Goal: Information Seeking & Learning: Find contact information

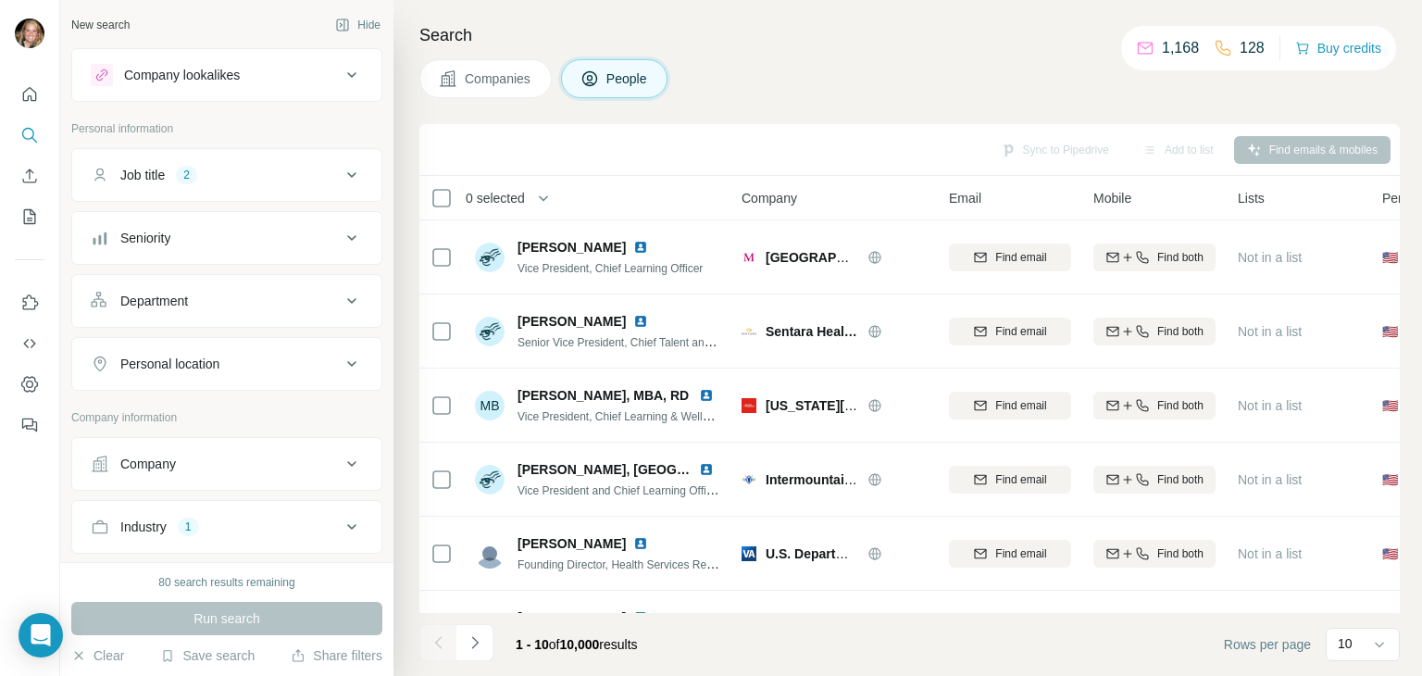
click at [223, 111] on div "Company lookalikes Personal information Job title 2 Seniority Department Person…" at bounding box center [226, 508] width 311 height 920
click at [194, 409] on p "Company information" at bounding box center [226, 417] width 311 height 17
click at [207, 179] on div "Job title 2" at bounding box center [216, 175] width 250 height 19
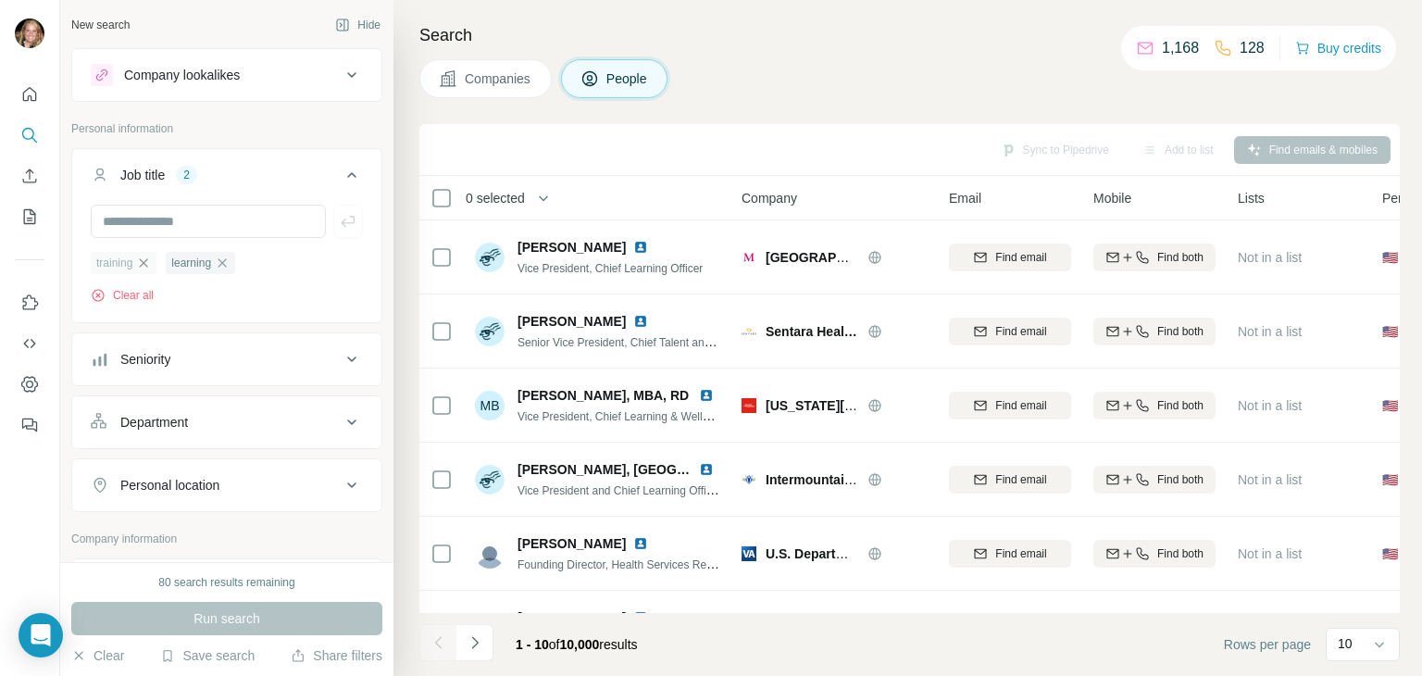
click at [147, 257] on icon "button" at bounding box center [143, 263] width 15 height 15
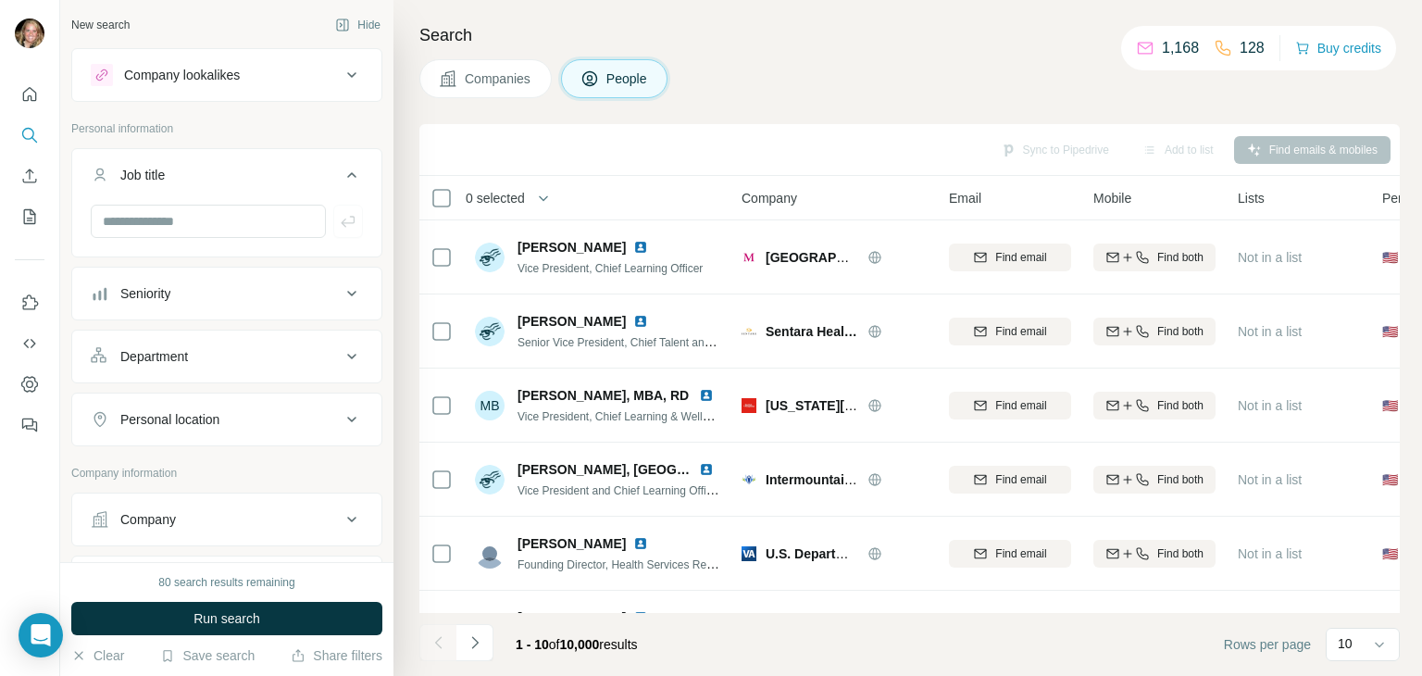
click at [252, 75] on div "Company lookalikes" at bounding box center [216, 75] width 250 height 22
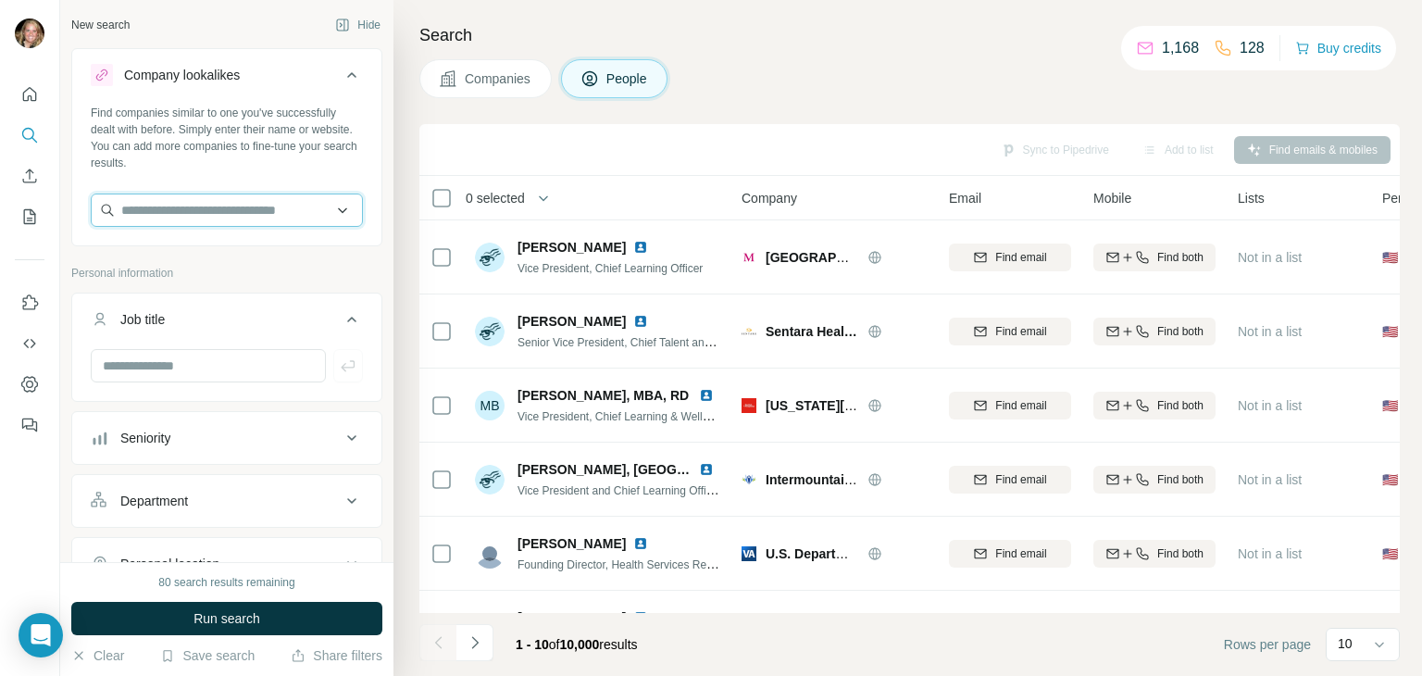
click at [209, 203] on input "text" at bounding box center [227, 209] width 272 height 33
click at [256, 212] on input "**********" at bounding box center [227, 209] width 272 height 33
drag, startPoint x: 258, startPoint y: 215, endPoint x: 44, endPoint y: 223, distance: 214.9
click at [60, 225] on div "**********" at bounding box center [226, 281] width 333 height 562
type input "*"
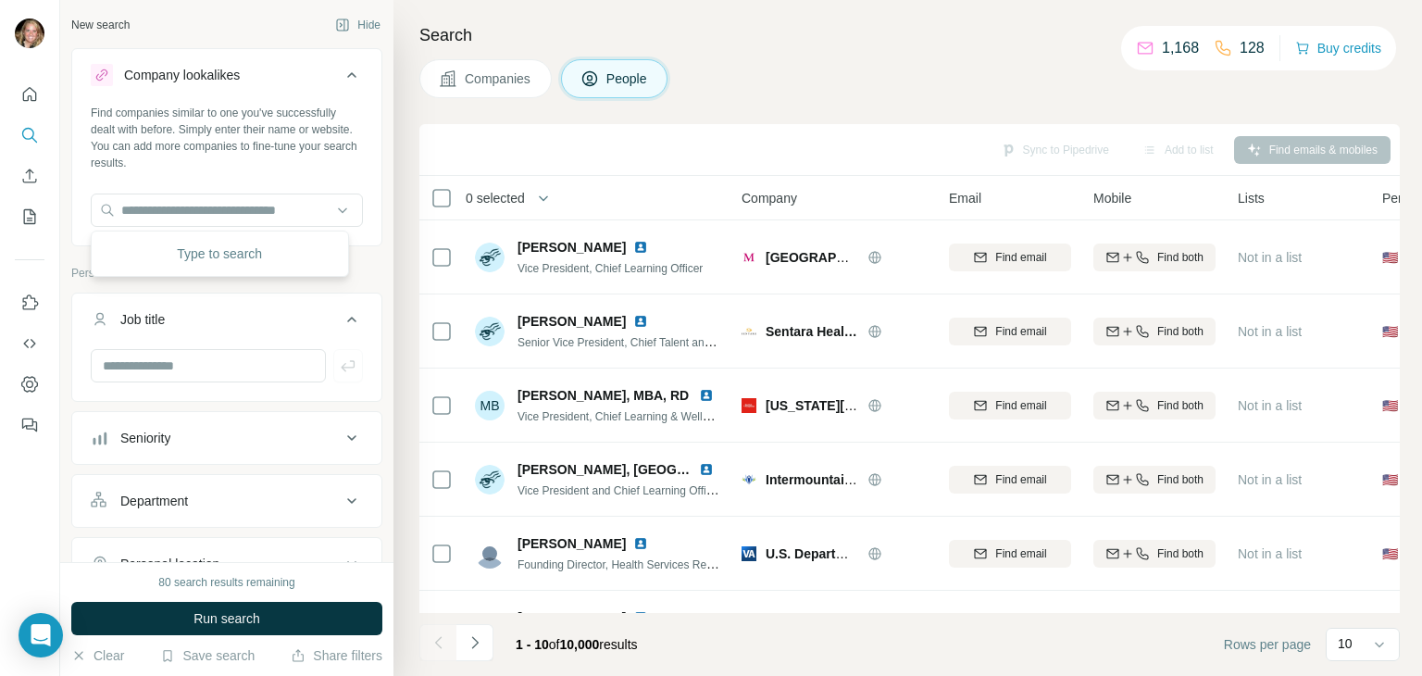
click at [286, 131] on div "Find companies similar to one you've successfully dealt with before. Simply ent…" at bounding box center [227, 138] width 272 height 67
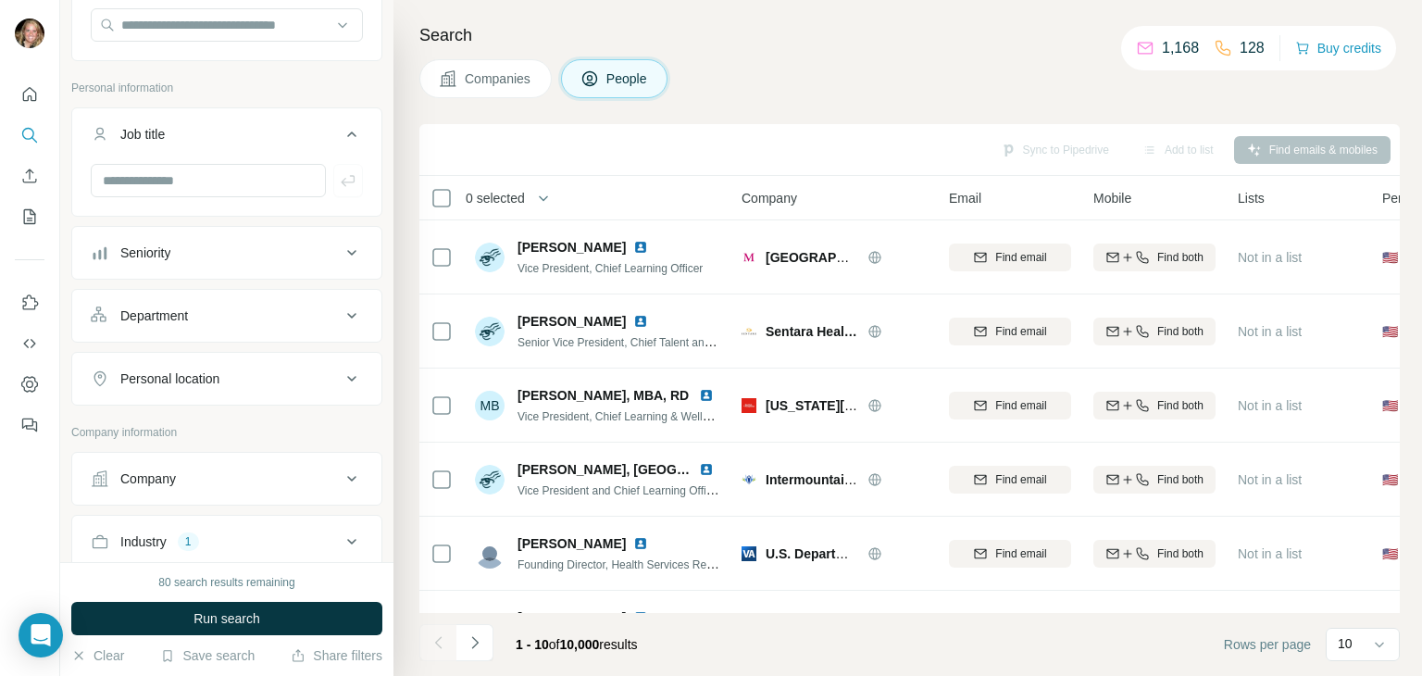
scroll to position [278, 0]
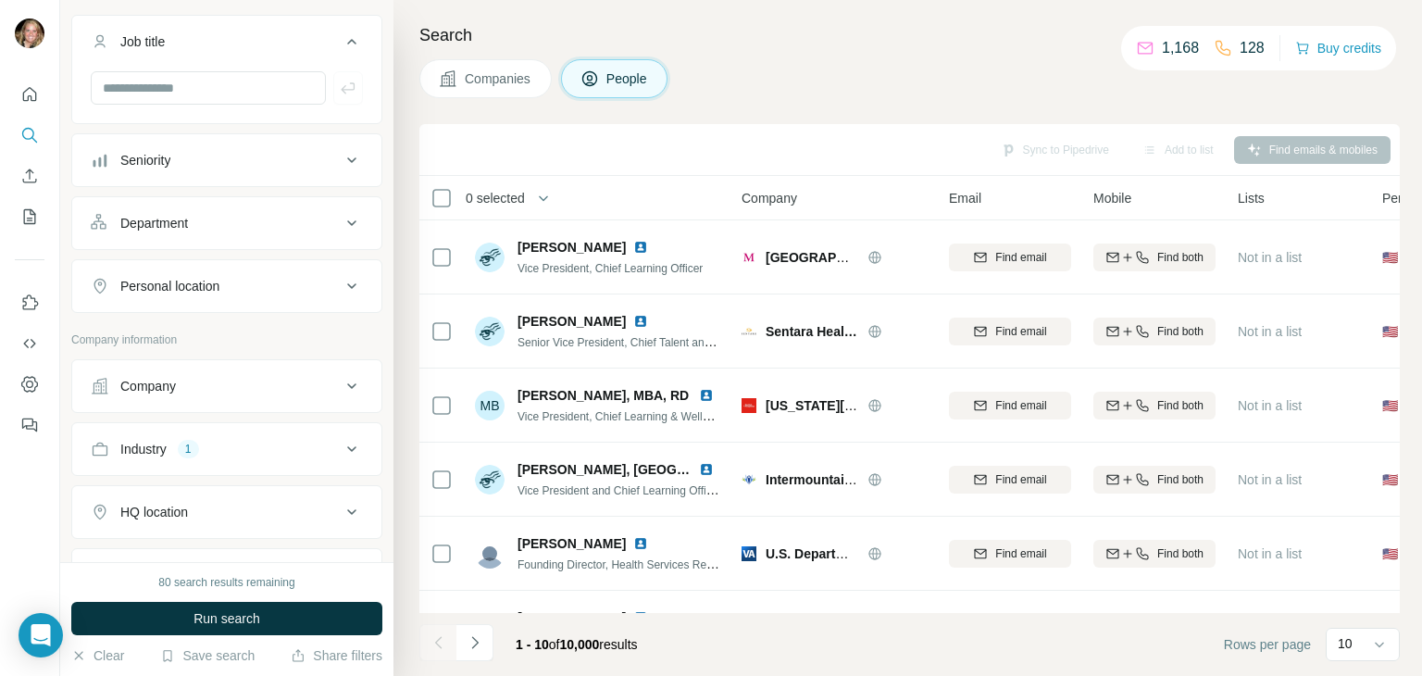
click at [195, 448] on div "1" at bounding box center [188, 449] width 21 height 17
click at [169, 537] on icon "button" at bounding box center [166, 537] width 15 height 15
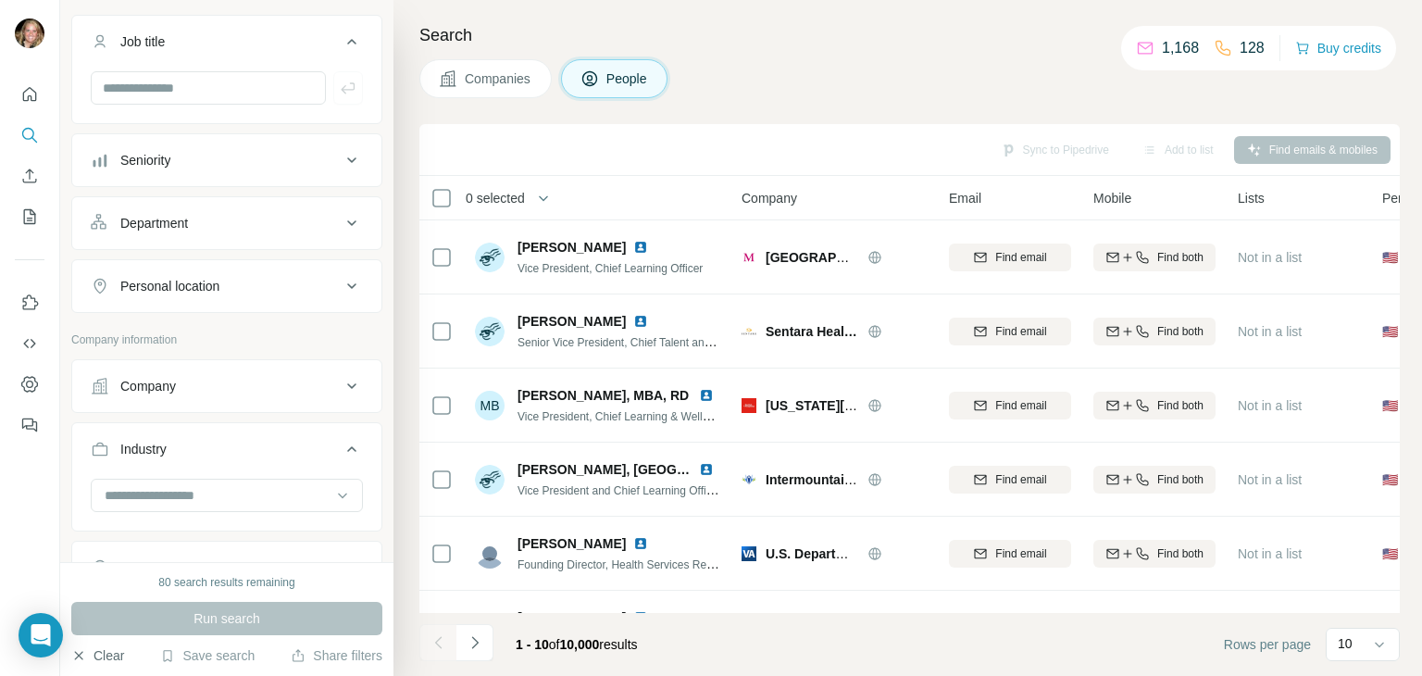
click at [104, 653] on button "Clear" at bounding box center [97, 655] width 53 height 19
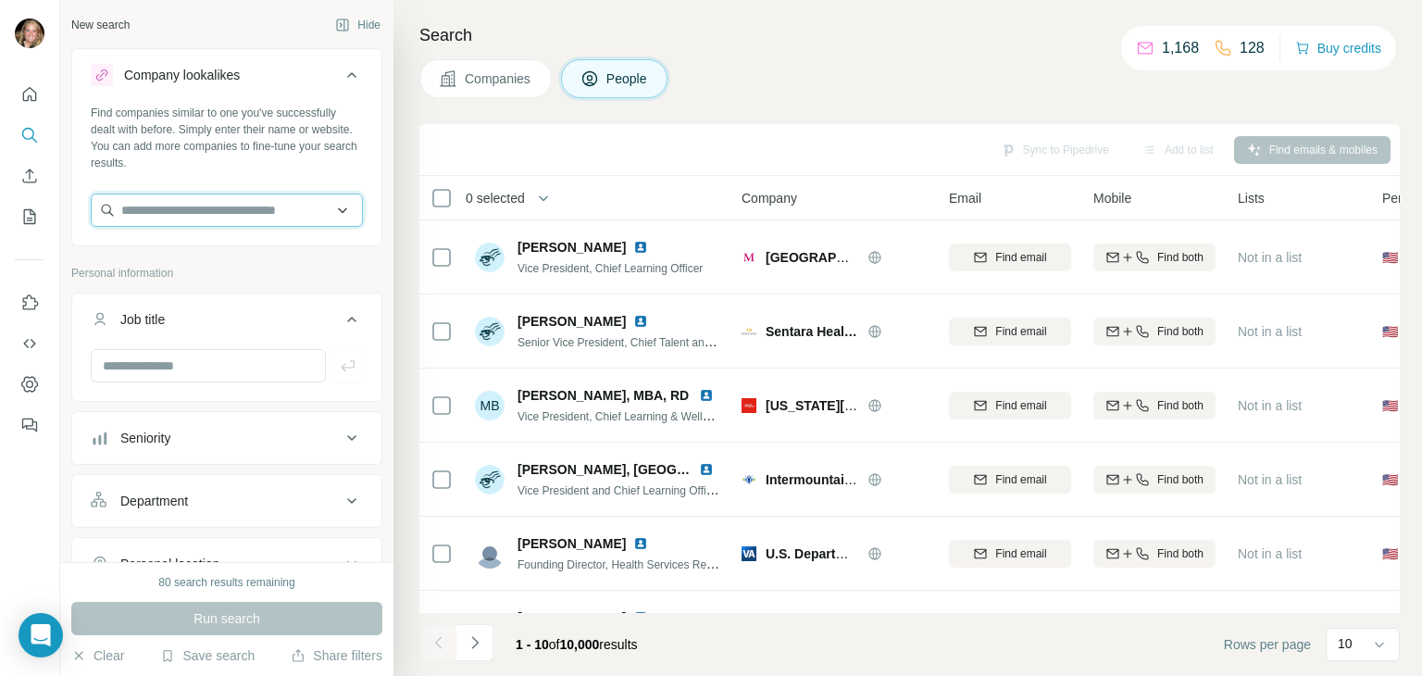
click at [170, 224] on input "text" at bounding box center [227, 209] width 272 height 33
click at [207, 242] on div "Type to search" at bounding box center [219, 253] width 249 height 37
click at [207, 210] on input "text" at bounding box center [227, 209] width 272 height 33
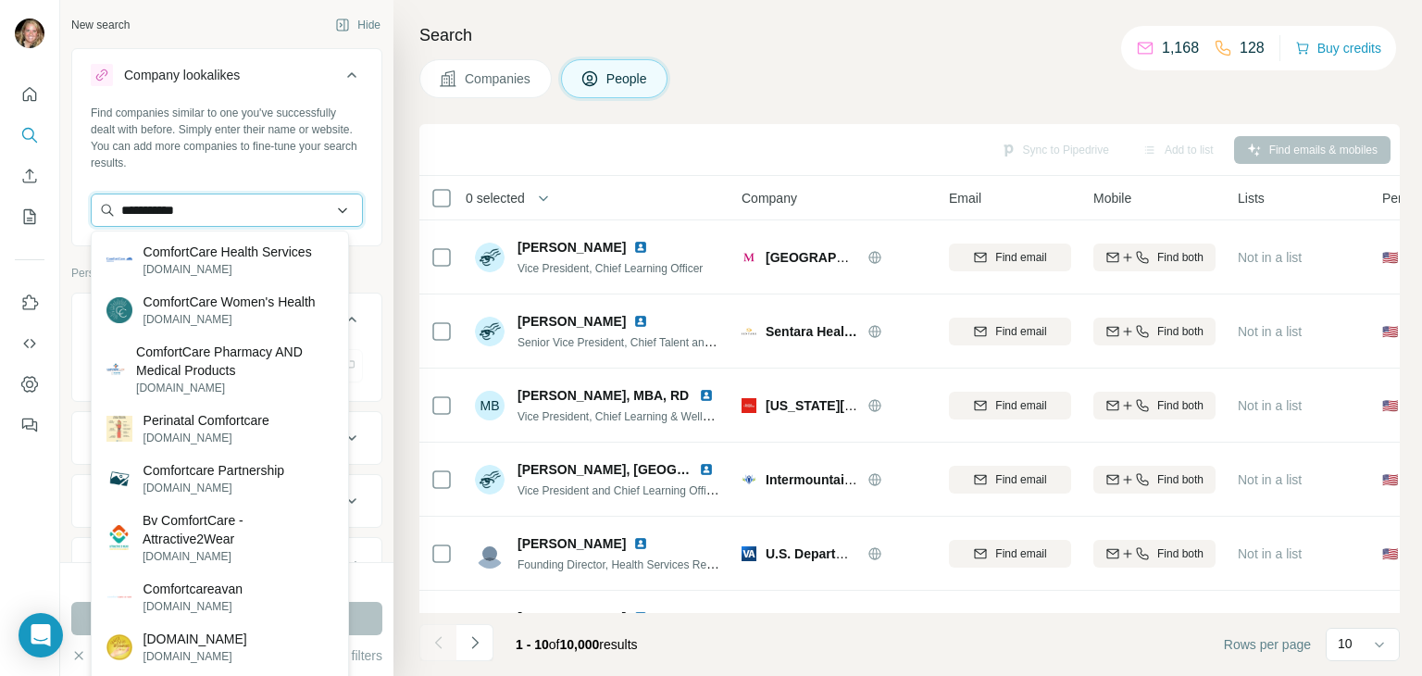
click at [214, 216] on input "**********" at bounding box center [227, 209] width 272 height 33
type input "**********"
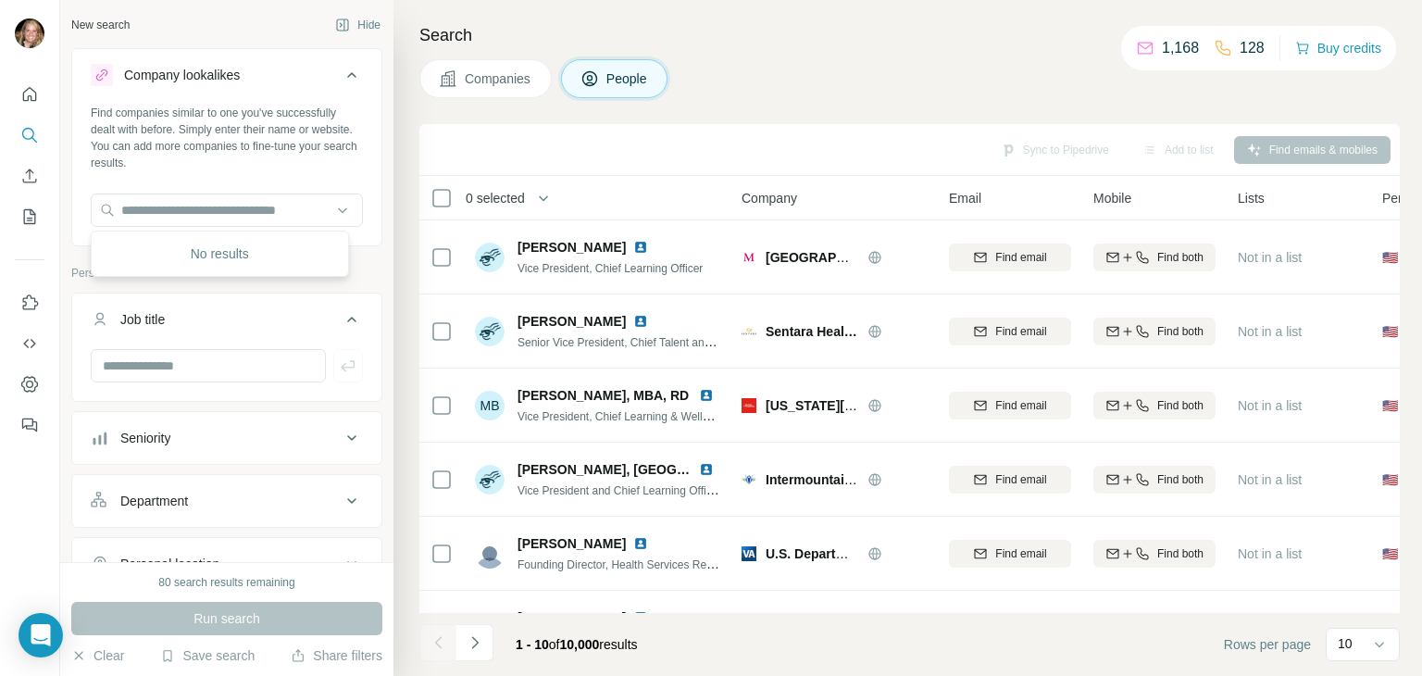
click at [212, 27] on div "New search Hide" at bounding box center [226, 25] width 311 height 28
click at [93, 31] on div "New search" at bounding box center [100, 25] width 58 height 17
click at [107, 653] on button "Clear" at bounding box center [97, 655] width 53 height 19
click at [198, 201] on input "text" at bounding box center [227, 209] width 272 height 33
click at [107, 662] on button "Clear" at bounding box center [97, 655] width 53 height 19
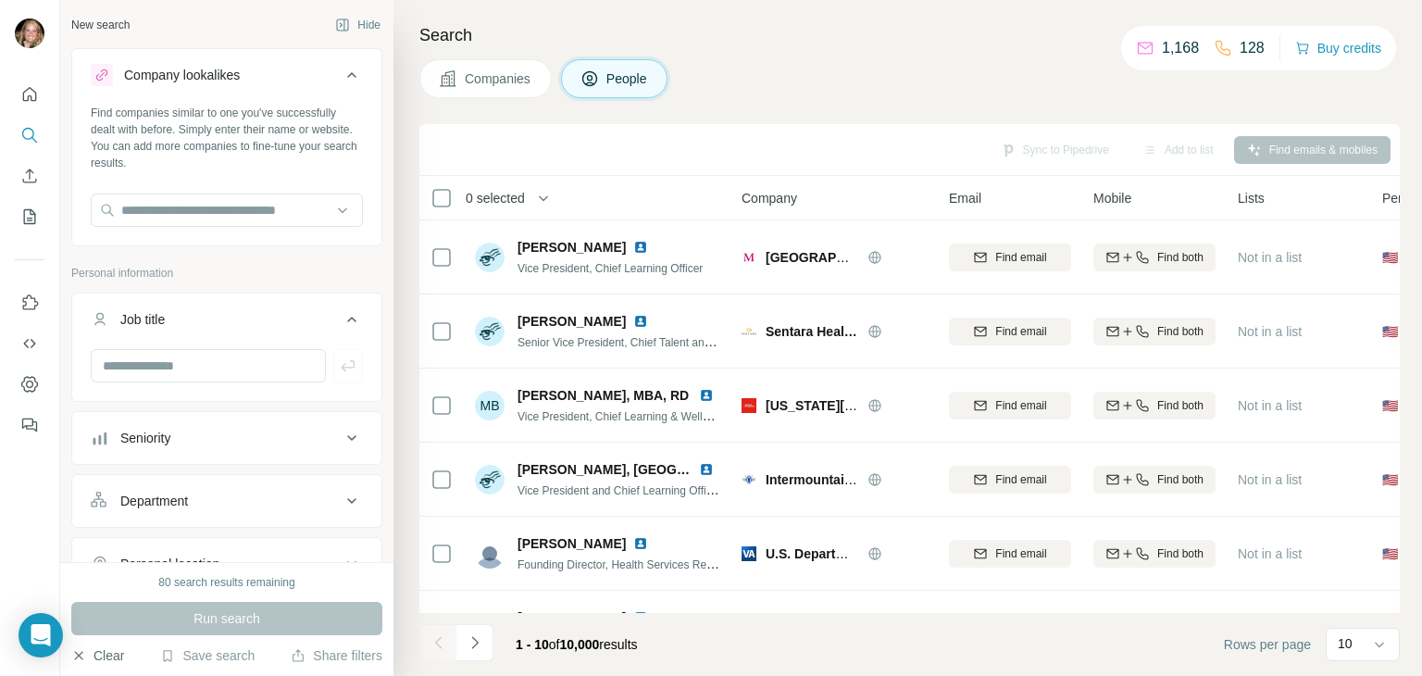
click at [106, 662] on button "Clear" at bounding box center [97, 655] width 53 height 19
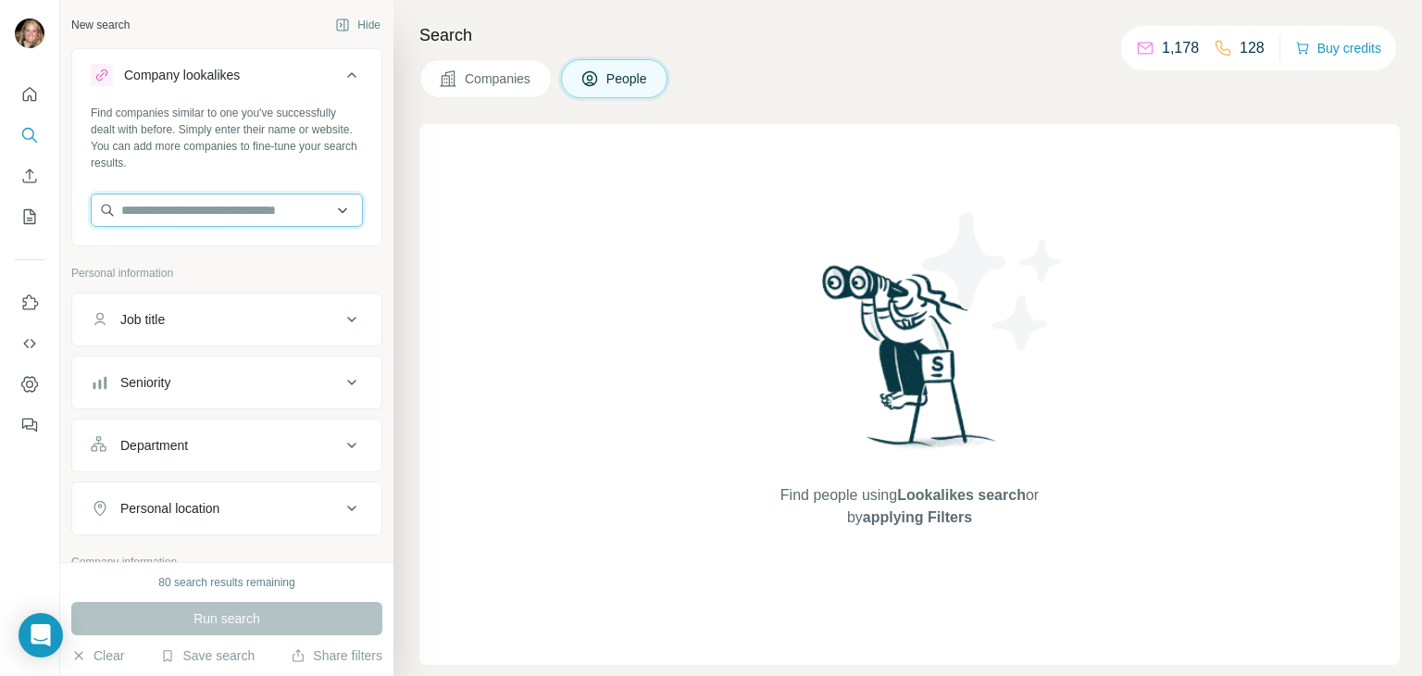
click at [181, 205] on input "text" at bounding box center [227, 209] width 272 height 33
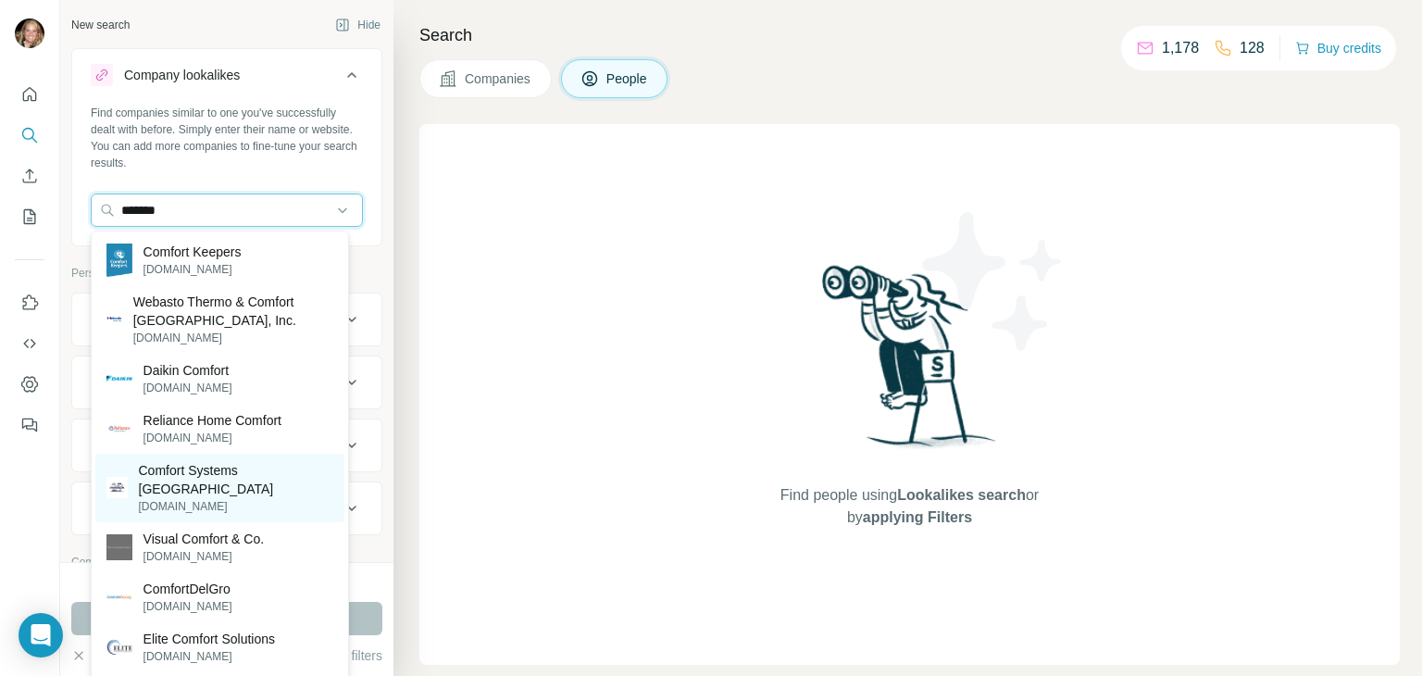
type input "*******"
click at [178, 498] on p "[DOMAIN_NAME]" at bounding box center [236, 506] width 194 height 17
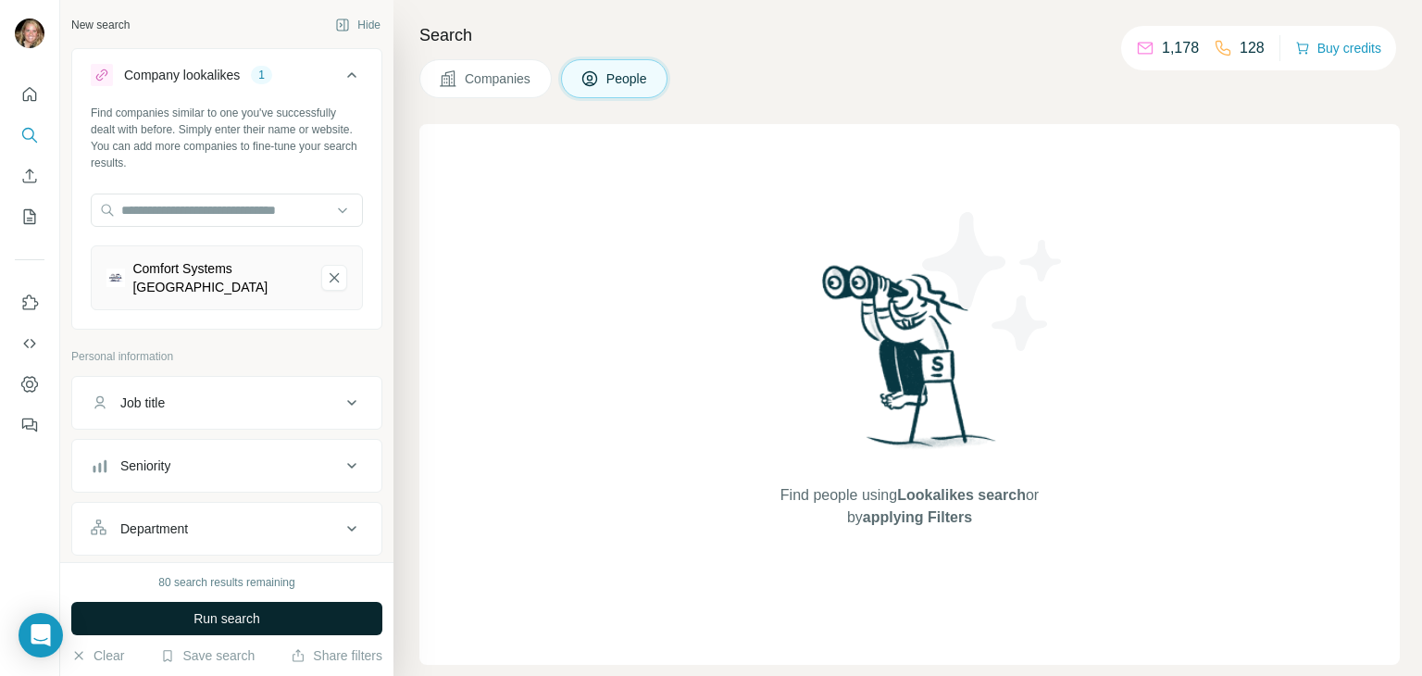
click at [222, 609] on span "Run search" at bounding box center [226, 618] width 67 height 19
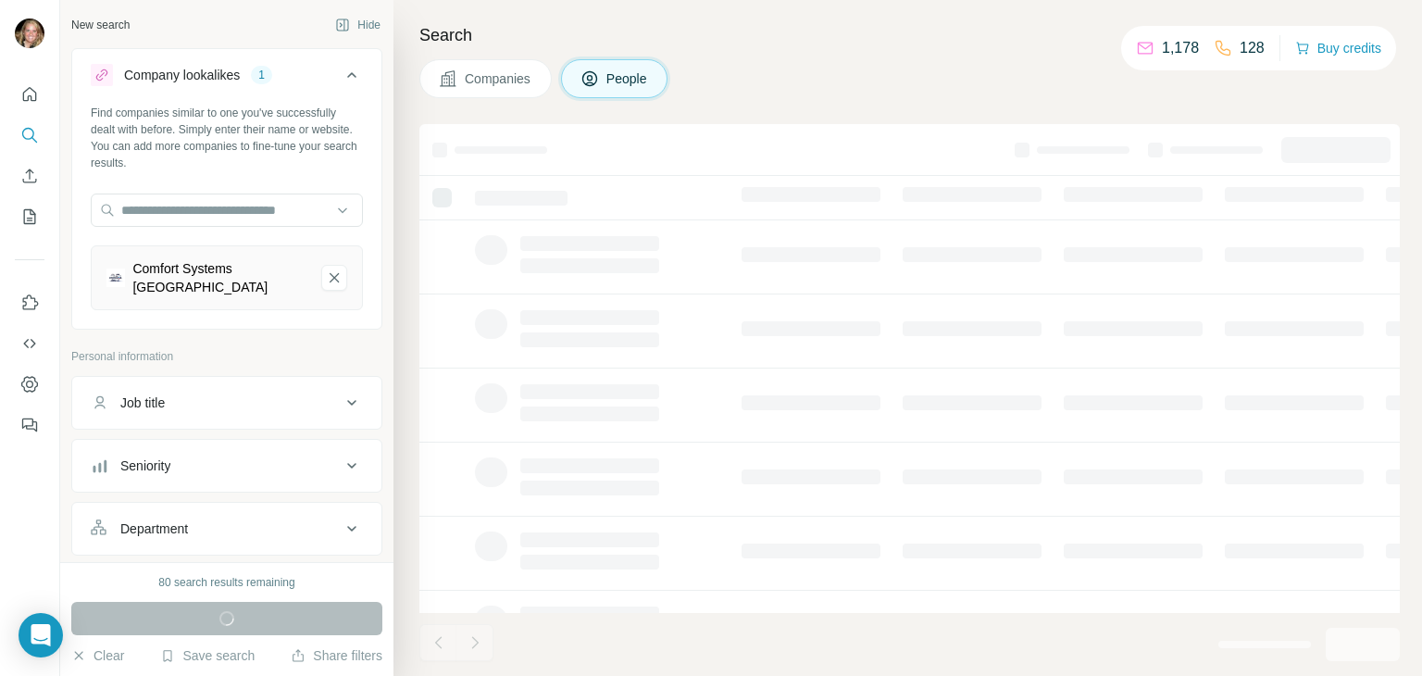
click at [523, 68] on button "Companies" at bounding box center [485, 78] width 132 height 39
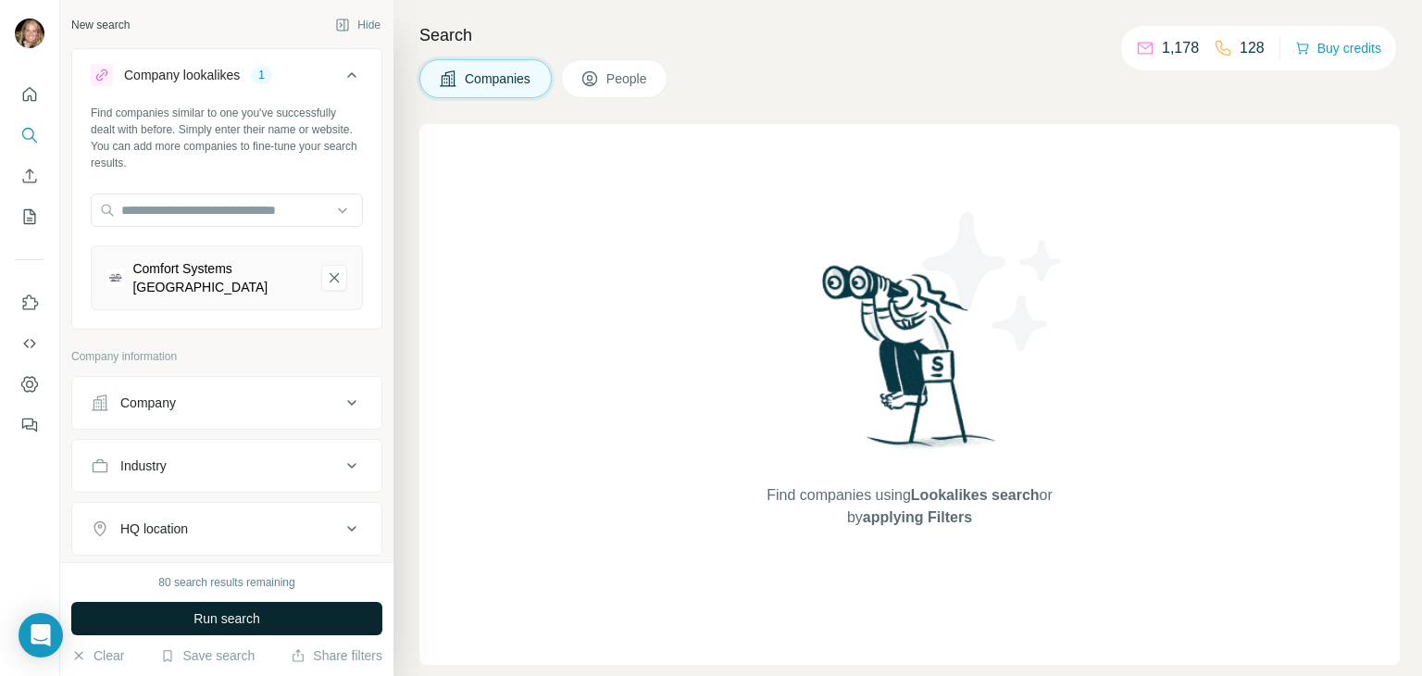
click at [280, 622] on button "Run search" at bounding box center [226, 618] width 311 height 33
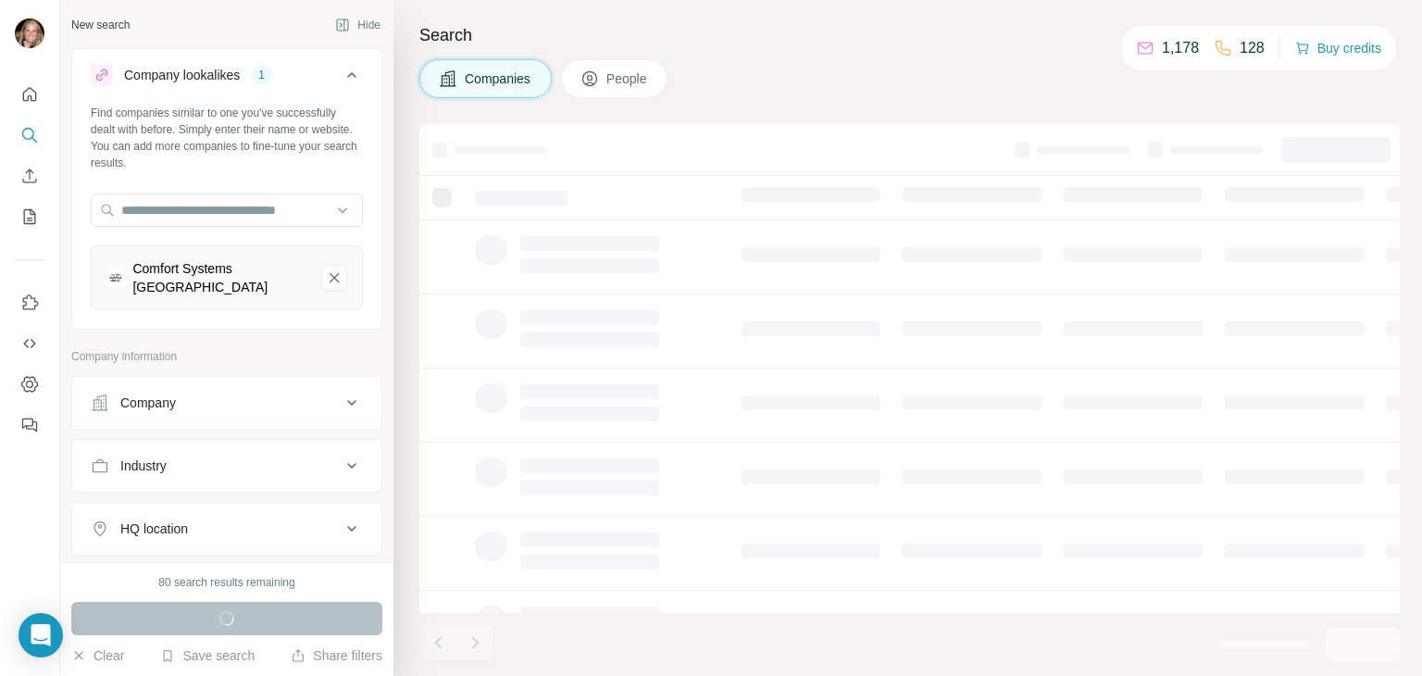
click at [996, 61] on div "Companies People" at bounding box center [909, 78] width 980 height 39
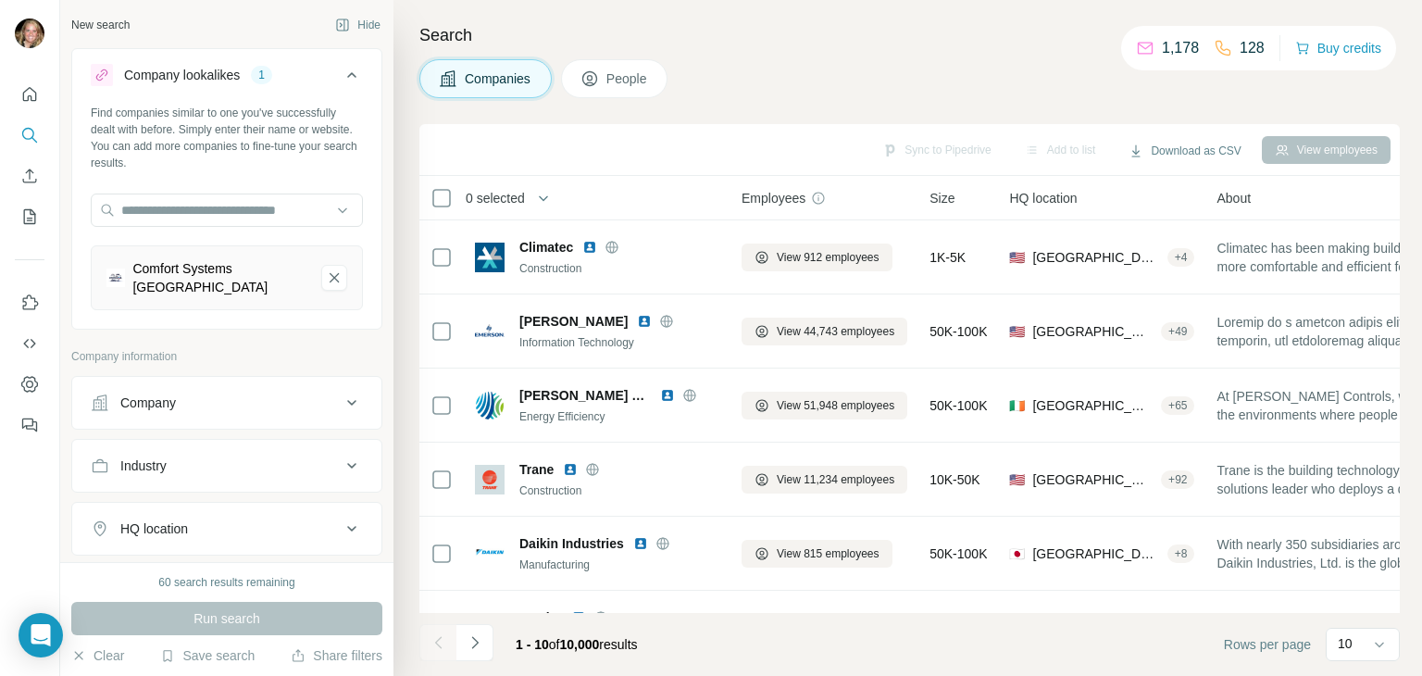
click at [640, 77] on span "People" at bounding box center [627, 78] width 43 height 19
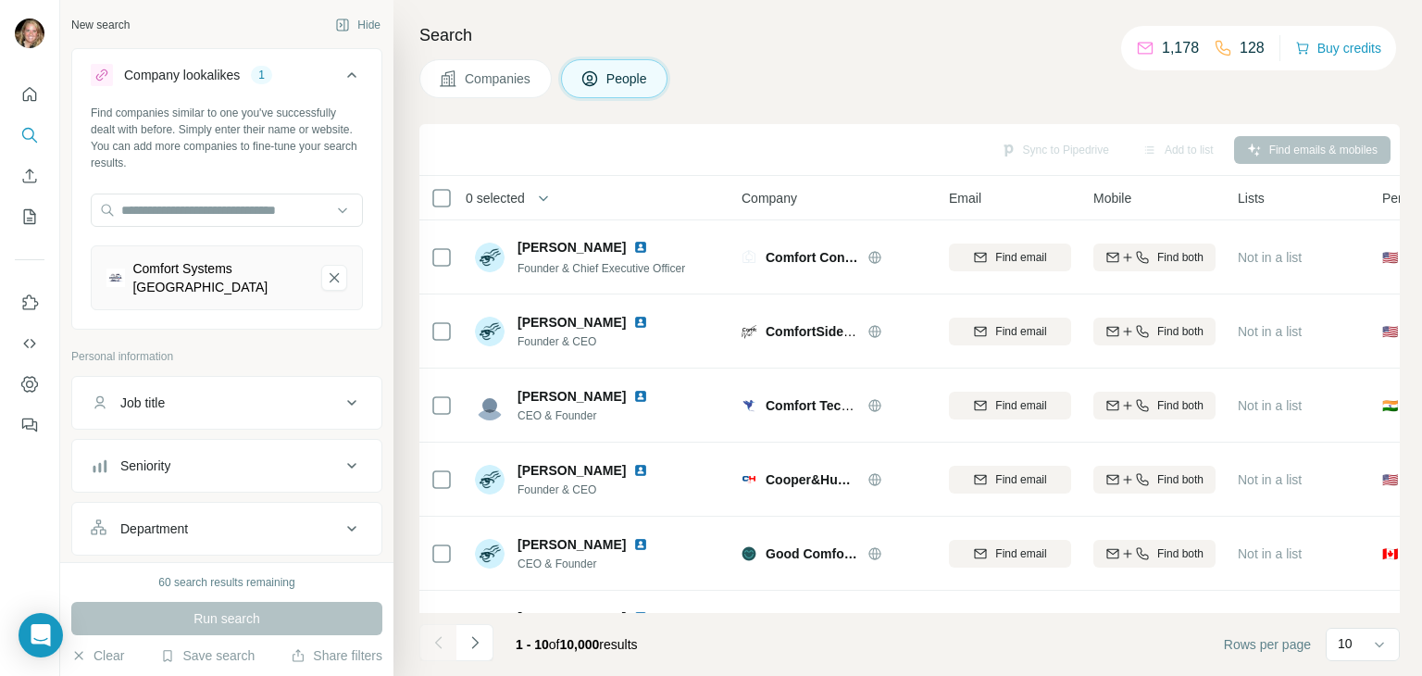
click at [247, 393] on div "Job title" at bounding box center [216, 402] width 250 height 19
click at [147, 437] on input "text" at bounding box center [208, 448] width 235 height 33
type input "********"
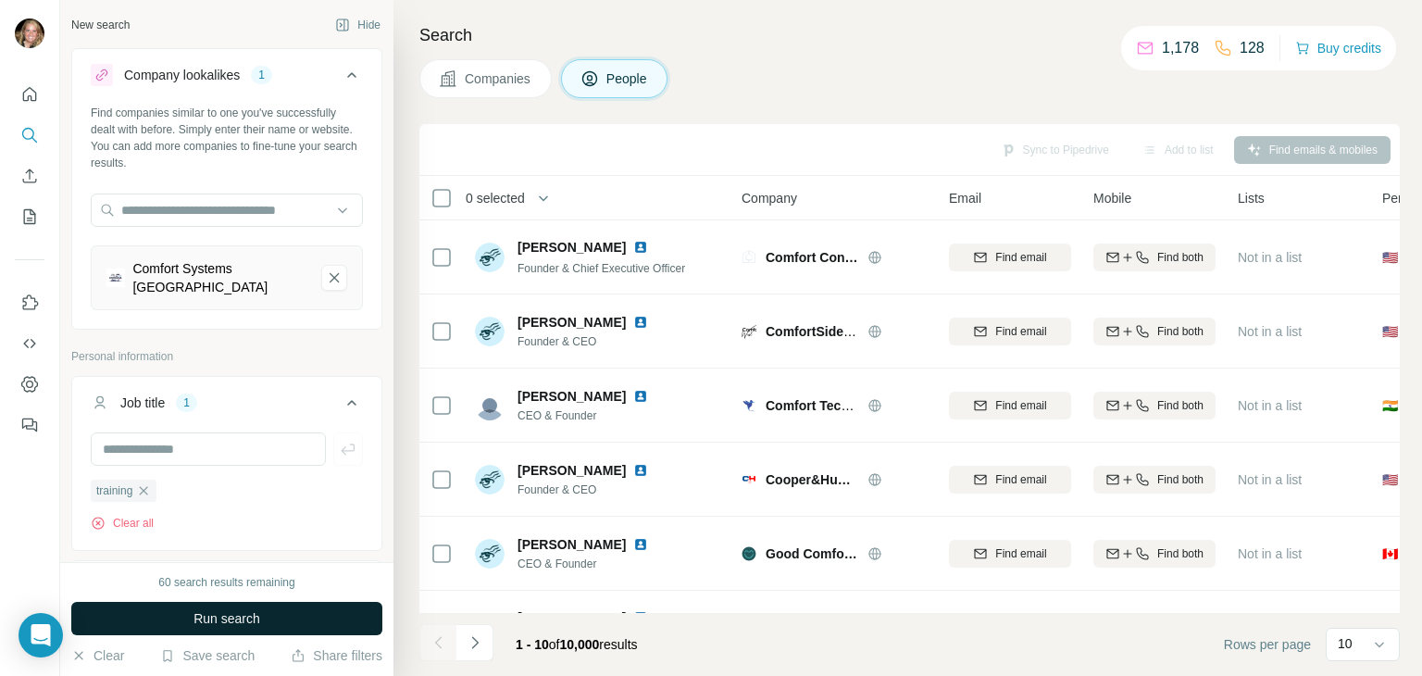
click at [262, 617] on button "Run search" at bounding box center [226, 618] width 311 height 33
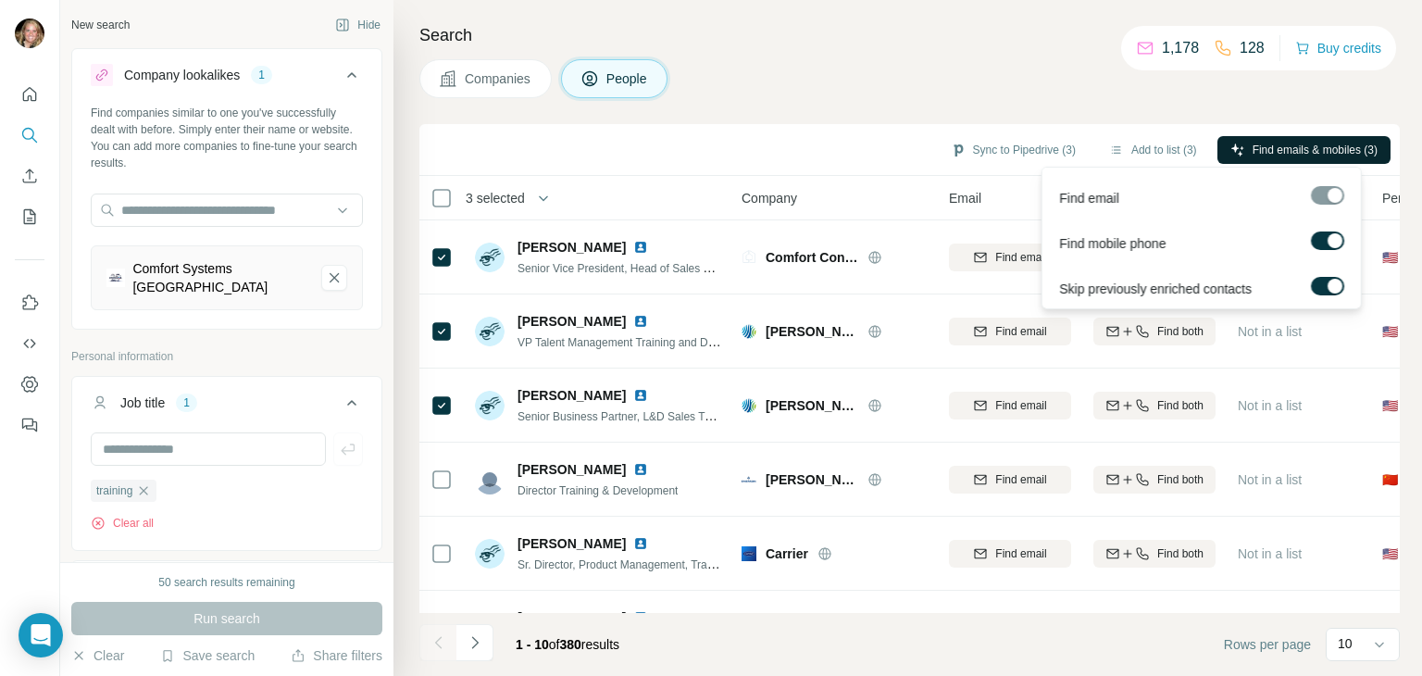
click at [1328, 149] on span "Find emails & mobiles (3)" at bounding box center [1315, 150] width 125 height 17
